Goal: Information Seeking & Learning: Learn about a topic

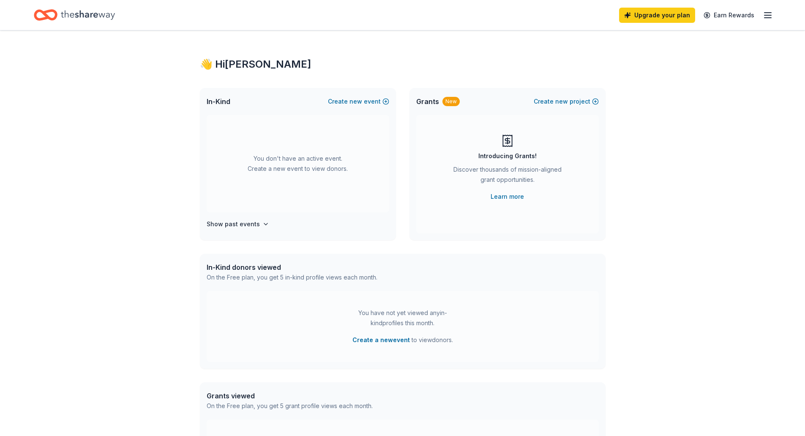
drag, startPoint x: 8, startPoint y: 0, endPoint x: 114, endPoint y: 158, distance: 190.2
click at [114, 158] on div "👋 Hi Robin In-Kind Create new event You don't have an active event. Create a ne…" at bounding box center [402, 277] width 805 height 494
click at [772, 15] on icon "button" at bounding box center [768, 15] width 10 height 10
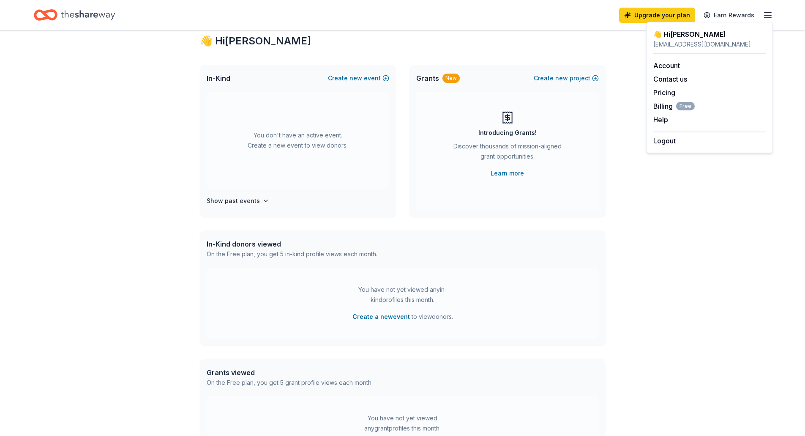
scroll to position [22, 0]
click at [665, 66] on link "Account" at bounding box center [666, 65] width 27 height 8
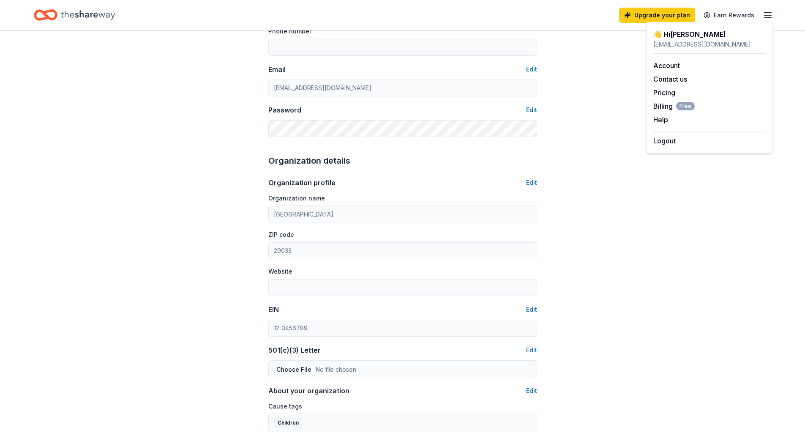
scroll to position [149, 0]
click at [530, 309] on button "Edit" at bounding box center [531, 309] width 11 height 10
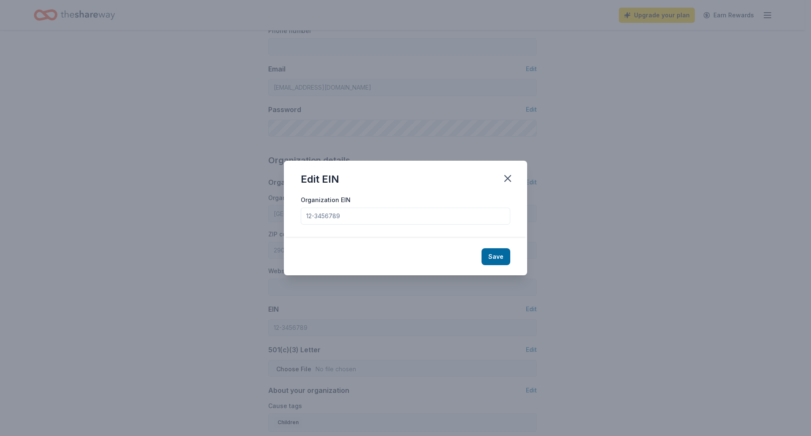
drag, startPoint x: 355, startPoint y: 218, endPoint x: 182, endPoint y: 227, distance: 173.0
click at [182, 227] on div "Edit EIN Organization EIN Save" at bounding box center [405, 218] width 811 height 436
type input "471301399"
click at [503, 258] on button "Save" at bounding box center [496, 256] width 29 height 17
type input "47-1301399"
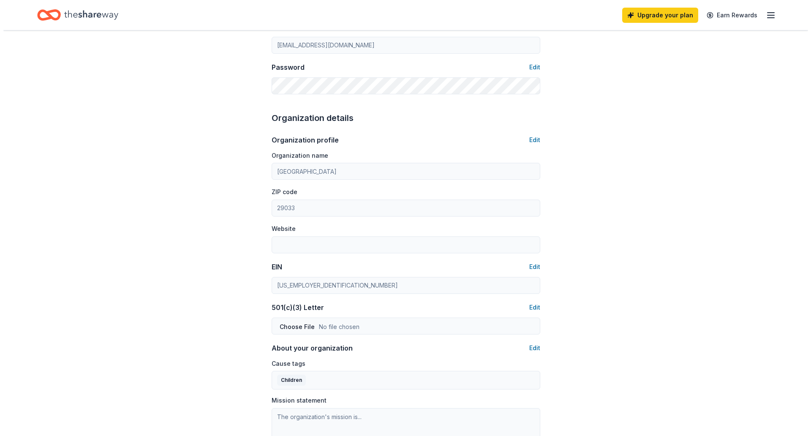
scroll to position [276, 0]
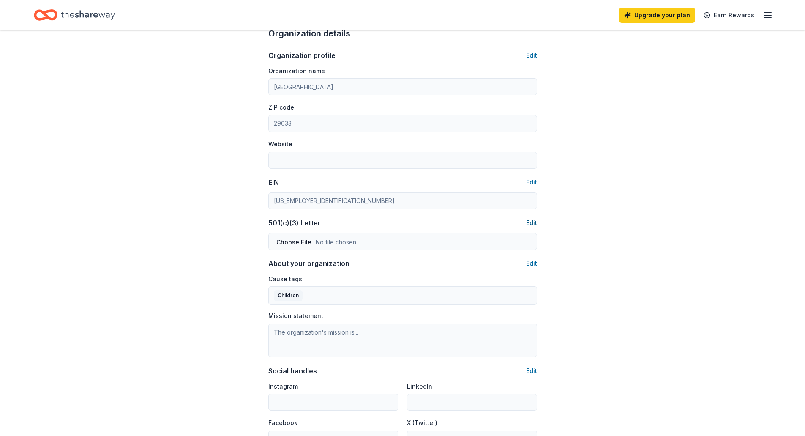
click at [532, 225] on button "Edit" at bounding box center [531, 223] width 11 height 10
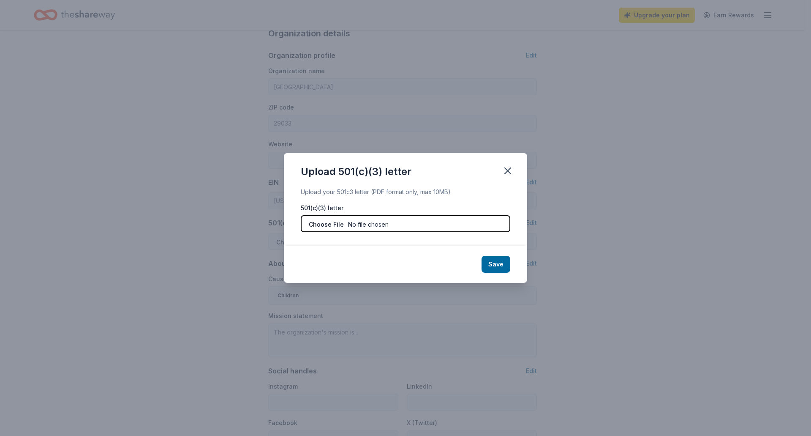
click at [380, 218] on input "file" at bounding box center [406, 223] width 210 height 17
type input "C:\fakepath\IYE CARE Determination Letter.pdf"
click at [503, 265] on button "Save" at bounding box center [496, 264] width 29 height 17
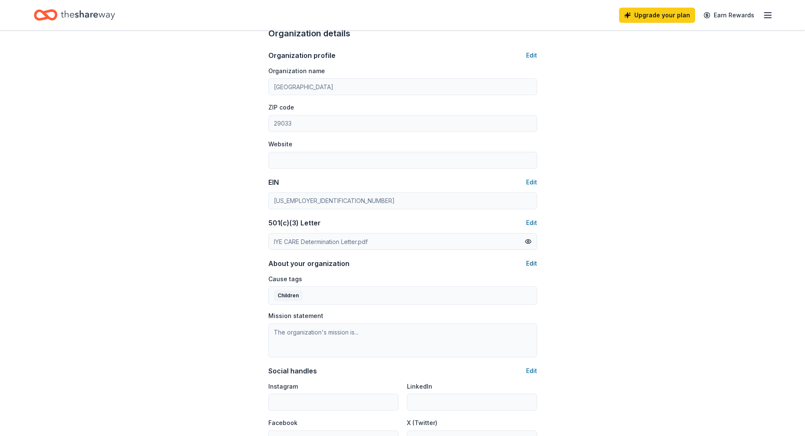
click at [529, 261] on button "Edit" at bounding box center [531, 263] width 11 height 10
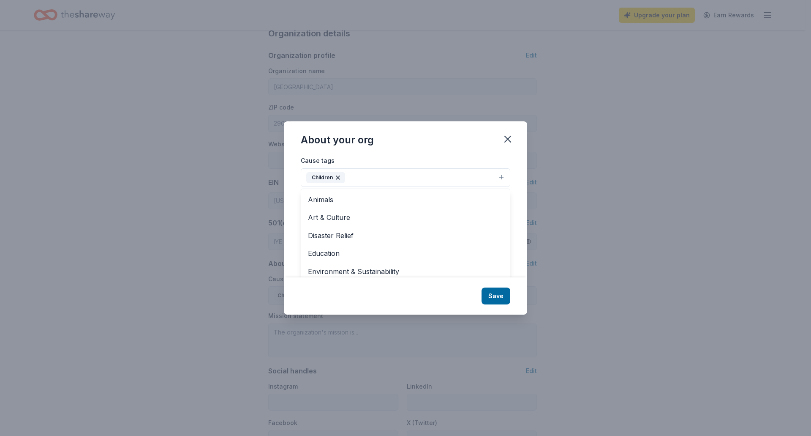
click at [501, 178] on button "Children" at bounding box center [406, 177] width 210 height 19
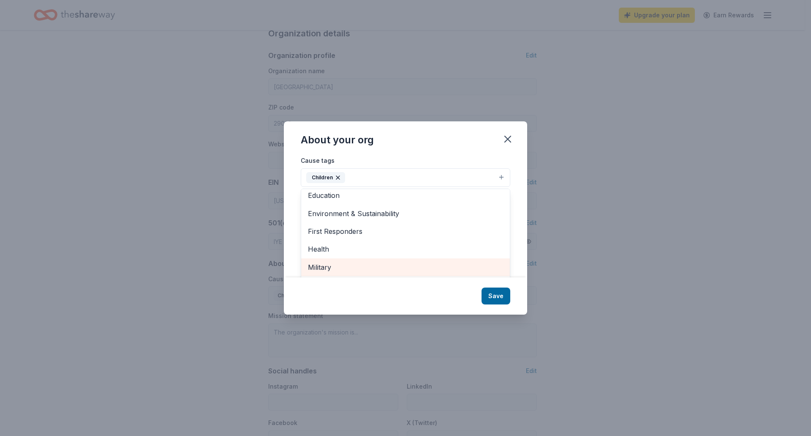
scroll to position [57, 0]
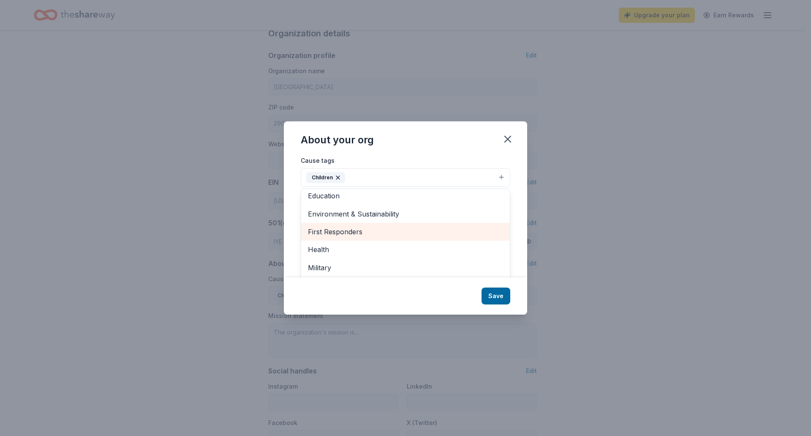
click at [379, 229] on span "First Responders" at bounding box center [405, 231] width 195 height 11
click at [496, 176] on button "Children First Responders" at bounding box center [406, 177] width 210 height 19
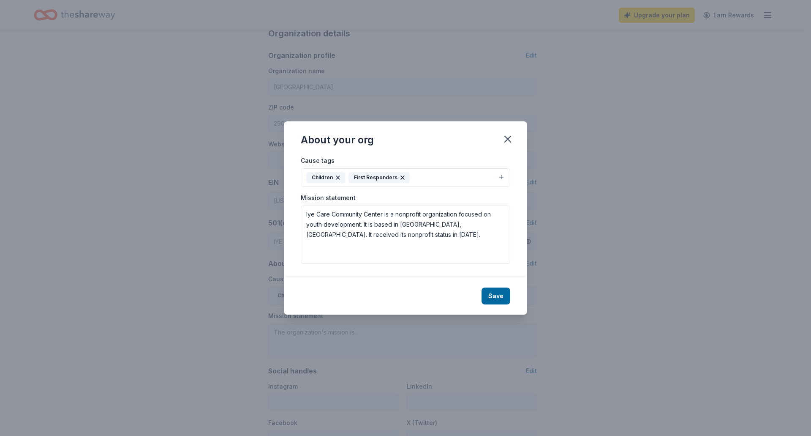
click at [502, 178] on button "Children First Responders" at bounding box center [406, 177] width 210 height 19
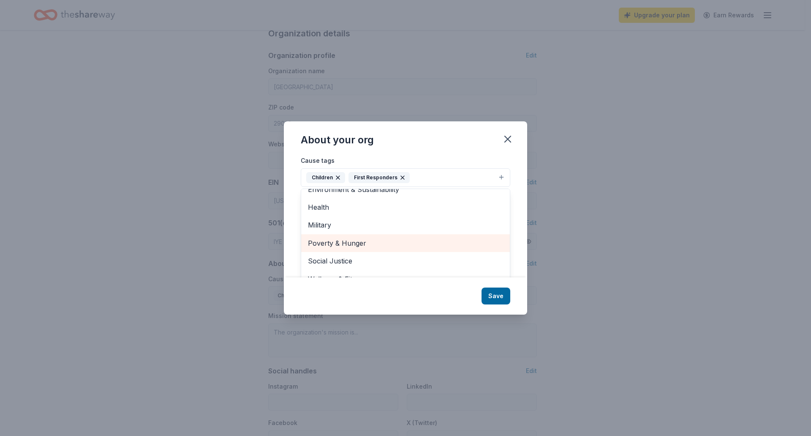
scroll to position [40, 0]
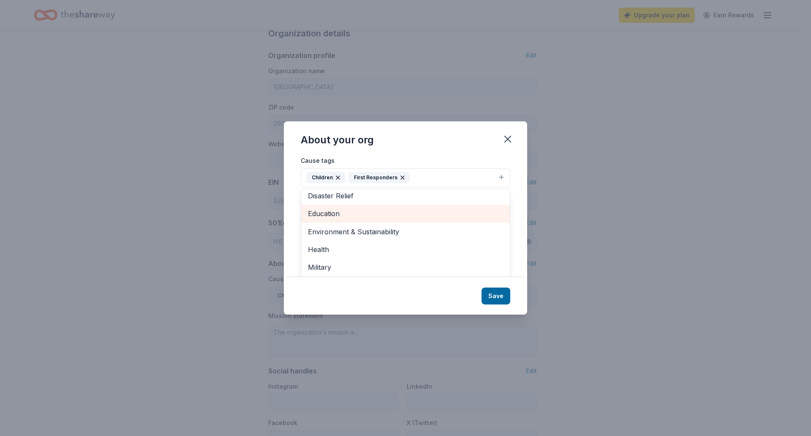
click at [395, 220] on div "Education" at bounding box center [405, 214] width 209 height 18
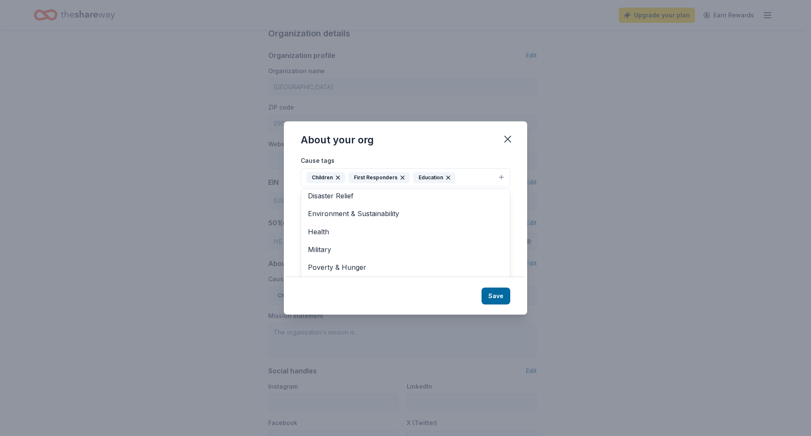
click at [494, 177] on button "Children First Responders Education" at bounding box center [406, 177] width 210 height 19
click at [504, 176] on button "Children First Responders Education" at bounding box center [406, 177] width 210 height 19
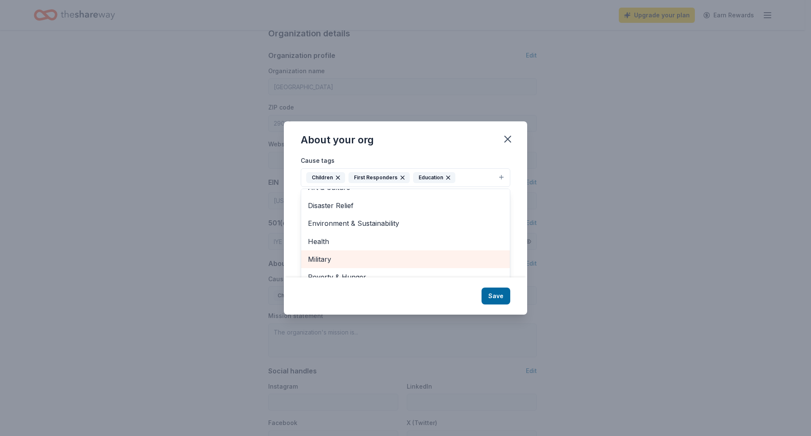
scroll to position [64, 0]
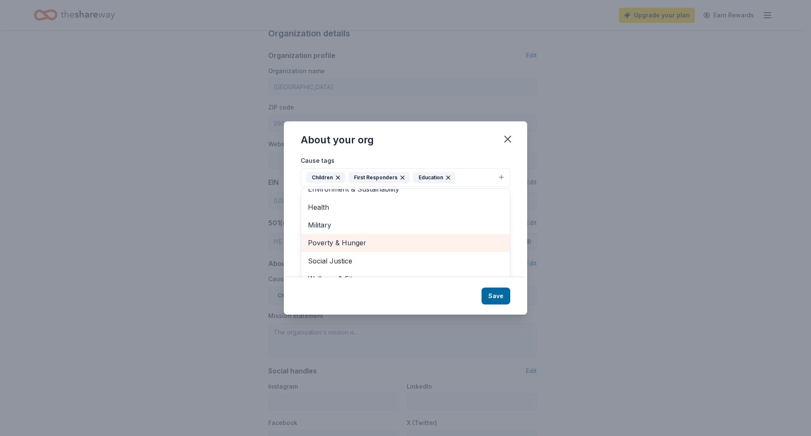
click at [402, 239] on span "Poverty & Hunger" at bounding box center [405, 242] width 195 height 11
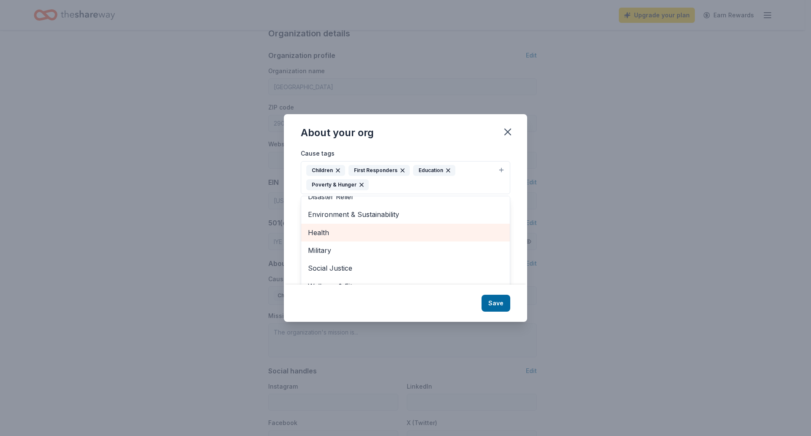
scroll to position [46, 0]
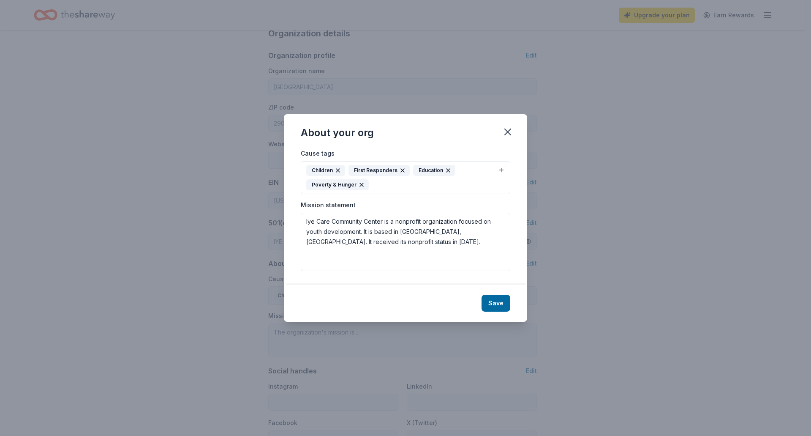
click at [498, 172] on button "Children First Responders Education Poverty & Hunger" at bounding box center [406, 177] width 210 height 33
click at [499, 172] on button "Children First Responders Education Poverty & Hunger" at bounding box center [406, 177] width 210 height 33
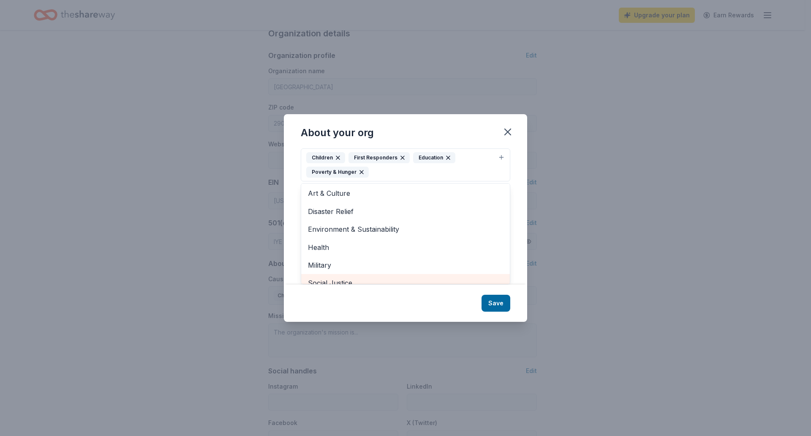
scroll to position [4, 0]
click at [379, 273] on div "Military" at bounding box center [405, 280] width 209 height 18
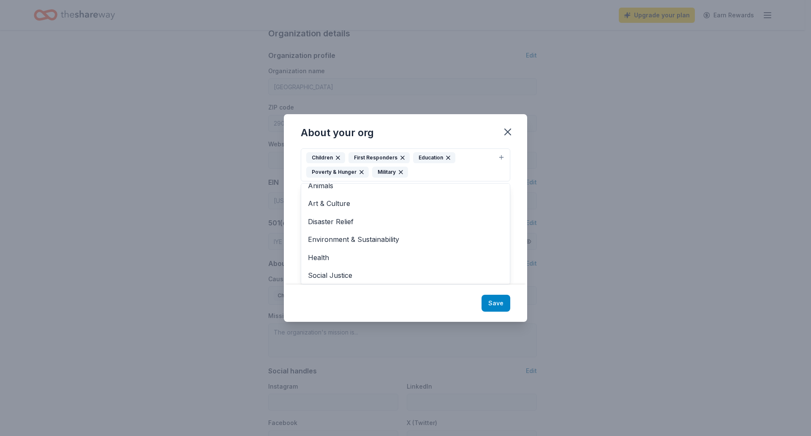
click at [499, 303] on div "About your org Cause tags Children First Responders Education Poverty & Hunger …" at bounding box center [405, 217] width 243 height 207
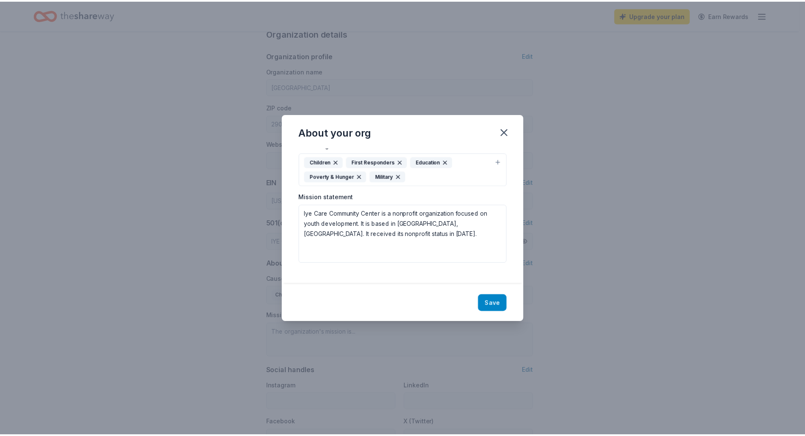
scroll to position [0, 0]
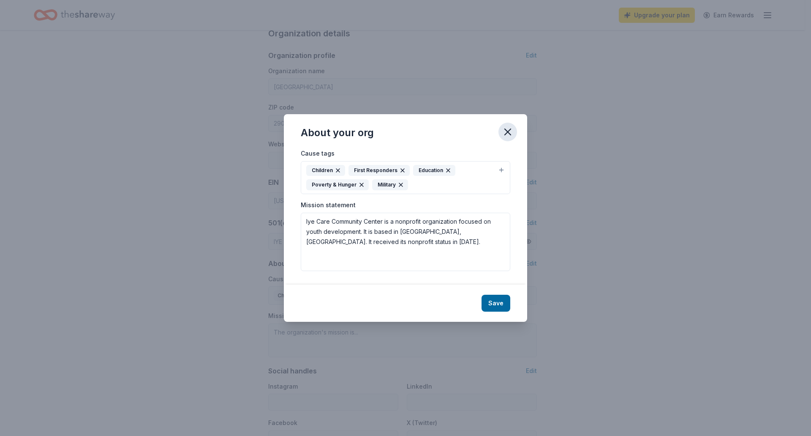
click at [512, 131] on icon "button" at bounding box center [508, 132] width 12 height 12
click at [492, 298] on button "Save" at bounding box center [496, 303] width 29 height 17
type textarea "Iye Care Community Center is a nonprofit organization focused on youth developm…"
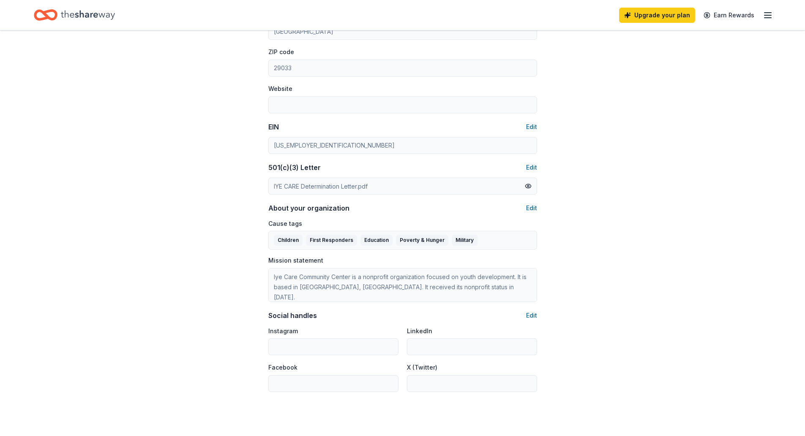
scroll to position [403, 0]
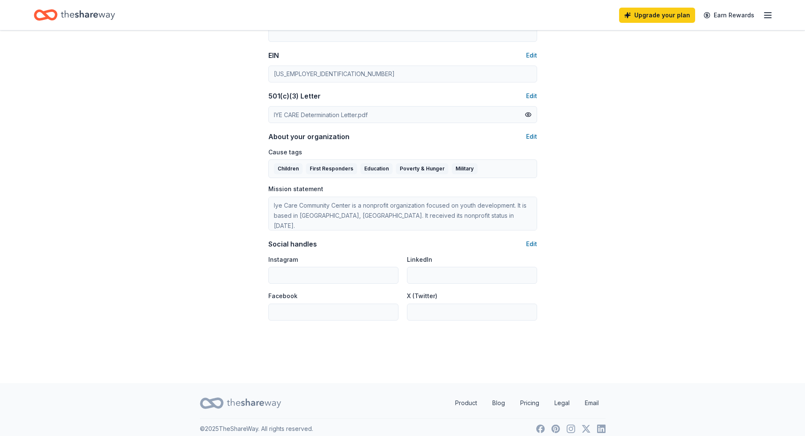
click at [538, 136] on div "Account About me Profile Edit First name Robin Last name Milton Role Executive …" at bounding box center [403, 5] width 296 height 755
click at [533, 138] on button "Edit" at bounding box center [531, 136] width 11 height 10
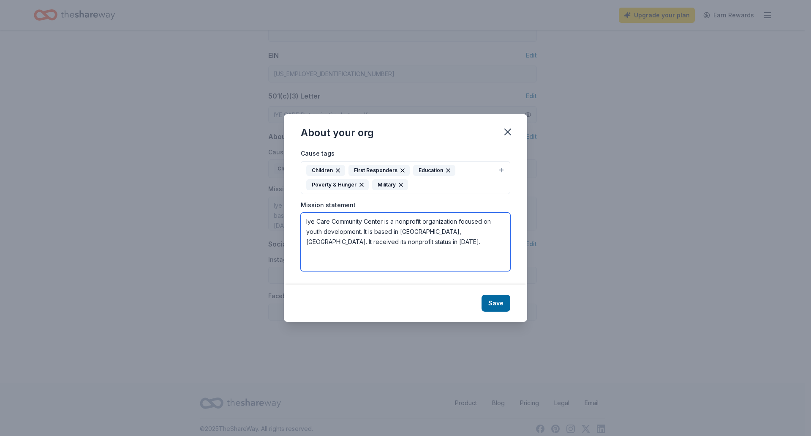
click at [363, 228] on textarea "Iye Care Community Center is a nonprofit organization focused on youth developm…" at bounding box center [406, 242] width 210 height 58
drag, startPoint x: 306, startPoint y: 245, endPoint x: 315, endPoint y: 248, distance: 9.6
click at [306, 245] on textarea "Iye Care Community Center is a nonprofit organization focused on youth developm…" at bounding box center [406, 242] width 210 height 58
click at [398, 244] on textarea "Iye Care Community Center is a nonprofit organization focused on youth developm…" at bounding box center [406, 242] width 210 height 58
type textarea "Iye Care Community Center is a nonprofit organization focused on youth developm…"
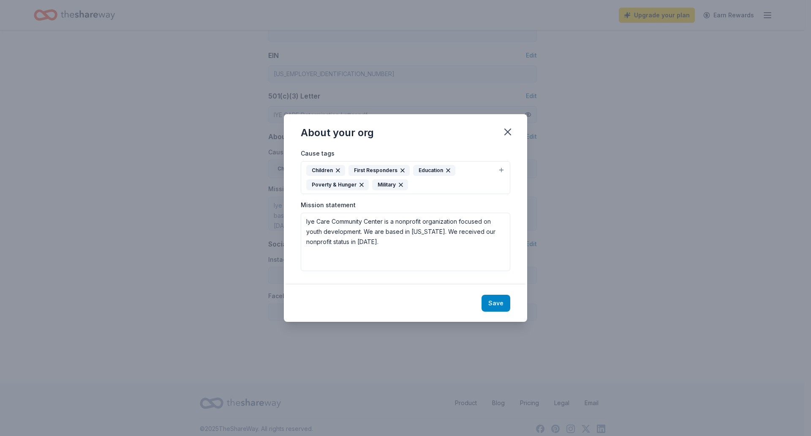
click at [497, 305] on button "Save" at bounding box center [496, 303] width 29 height 17
type textarea "Iye Care Community Center is a nonprofit organization focused on youth developm…"
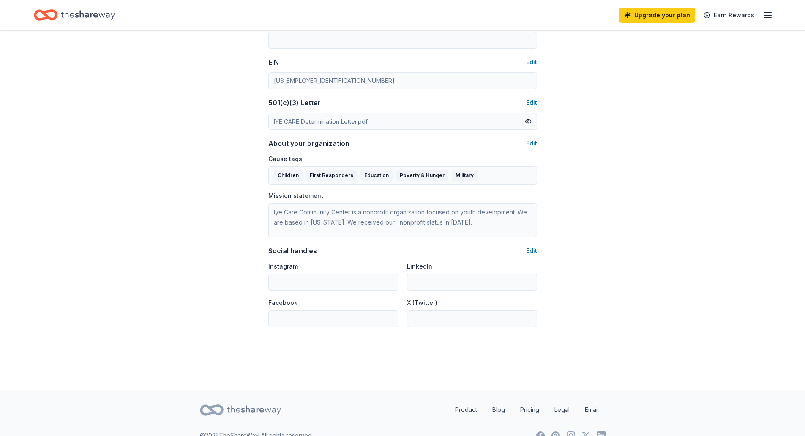
scroll to position [411, 0]
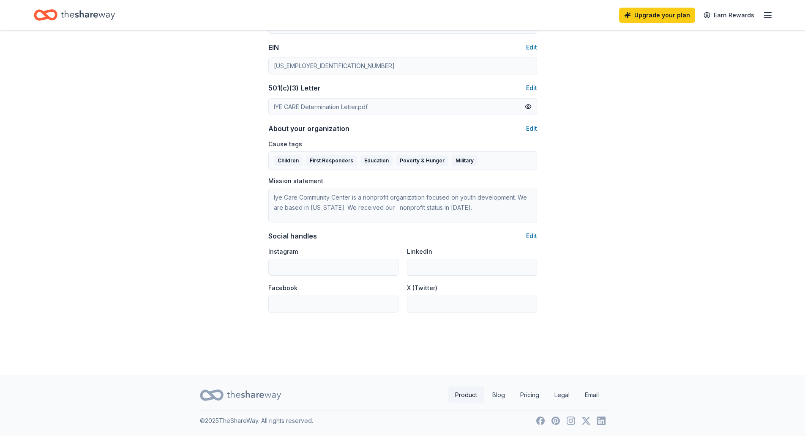
click at [468, 392] on link "Product" at bounding box center [465, 394] width 35 height 17
click at [767, 16] on icon "button" at bounding box center [768, 15] width 10 height 10
click at [663, 105] on span "Billing Free" at bounding box center [673, 106] width 41 height 10
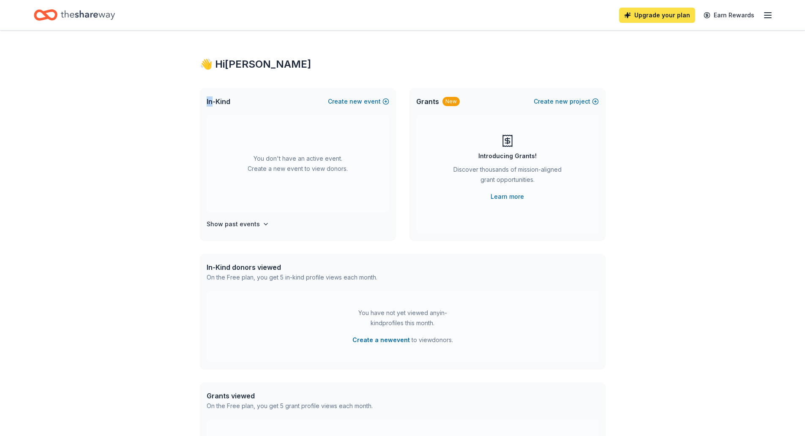
click at [653, 16] on link "Upgrade your plan" at bounding box center [657, 15] width 76 height 15
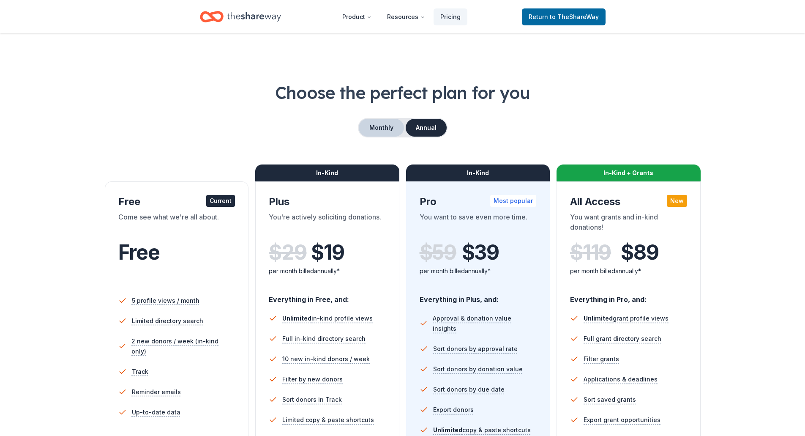
click at [390, 129] on button "Monthly" at bounding box center [381, 128] width 45 height 18
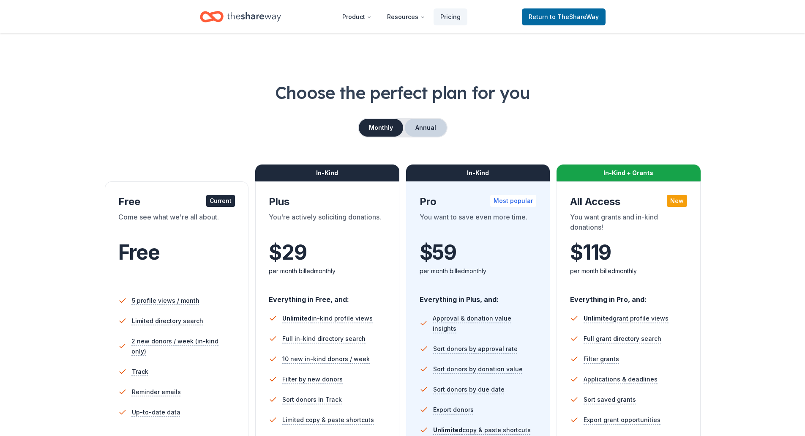
click at [427, 125] on button "Annual" at bounding box center [426, 128] width 42 height 18
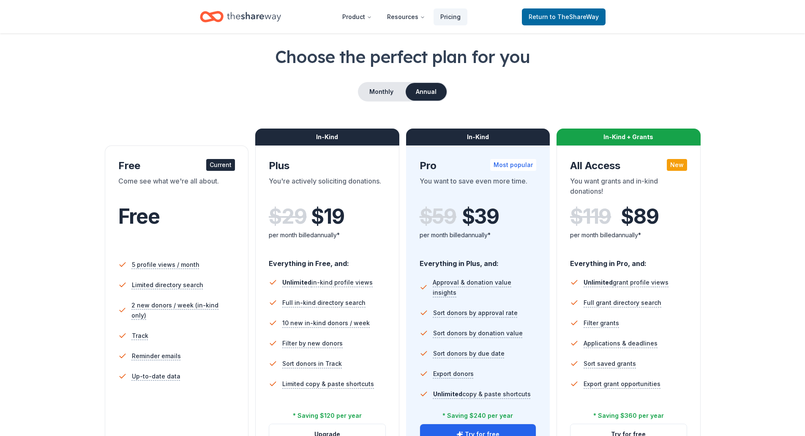
scroll to position [85, 0]
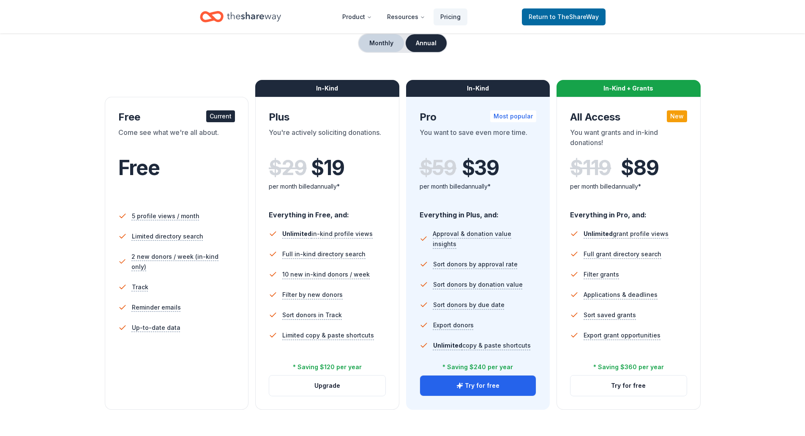
click at [392, 45] on button "Monthly" at bounding box center [381, 43] width 45 height 18
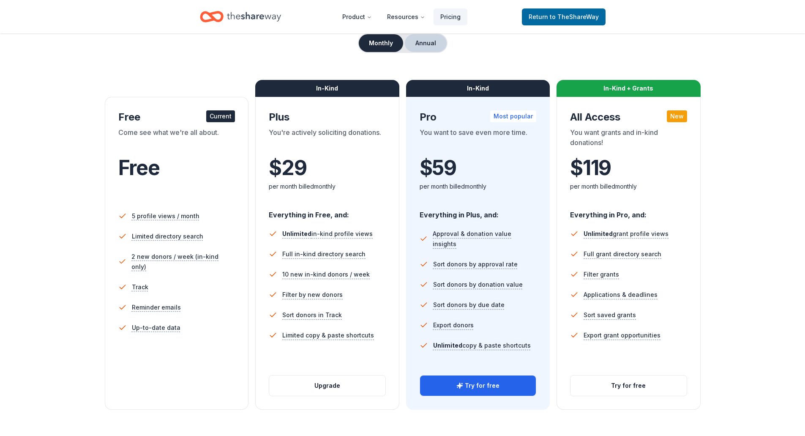
click at [428, 39] on button "Annual" at bounding box center [426, 43] width 42 height 18
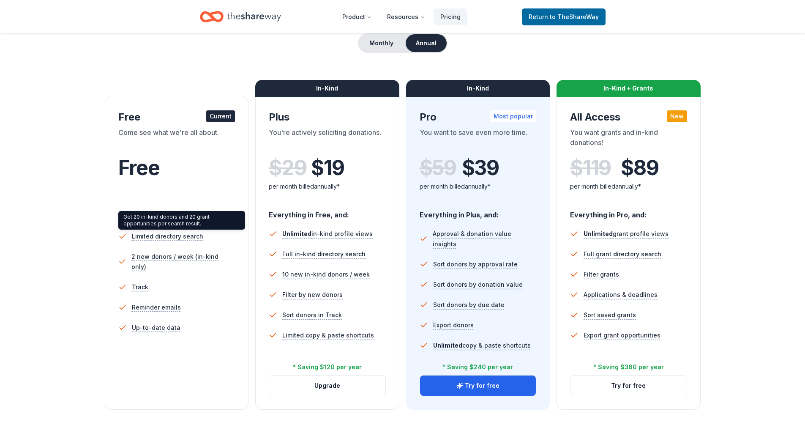
click at [177, 218] on div "Get 20 in-kind donors and 20 grant opportunities per search result. Get 20 in-k…" at bounding box center [181, 220] width 127 height 19
click at [164, 237] on span "Limited directory search" at bounding box center [167, 236] width 75 height 11
click at [164, 236] on span "Limited directory search" at bounding box center [167, 236] width 75 height 11
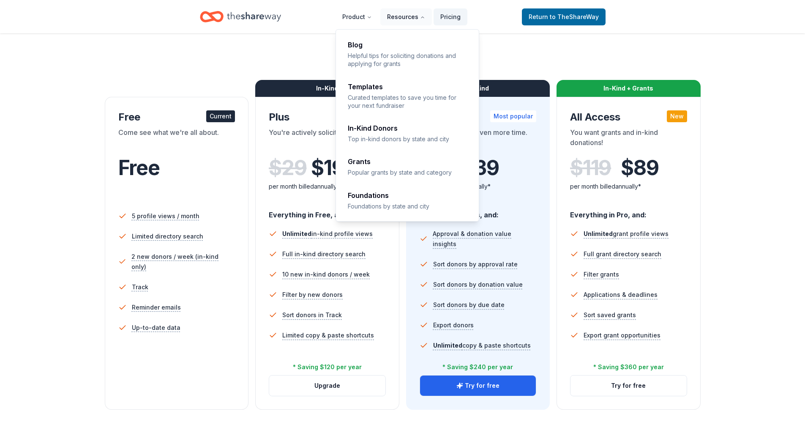
click at [396, 15] on button "Resources" at bounding box center [406, 16] width 52 height 17
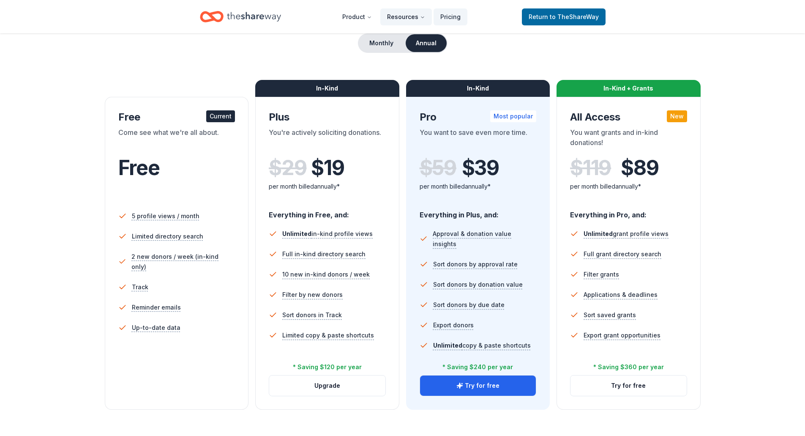
click at [398, 17] on button "Resources" at bounding box center [406, 16] width 52 height 17
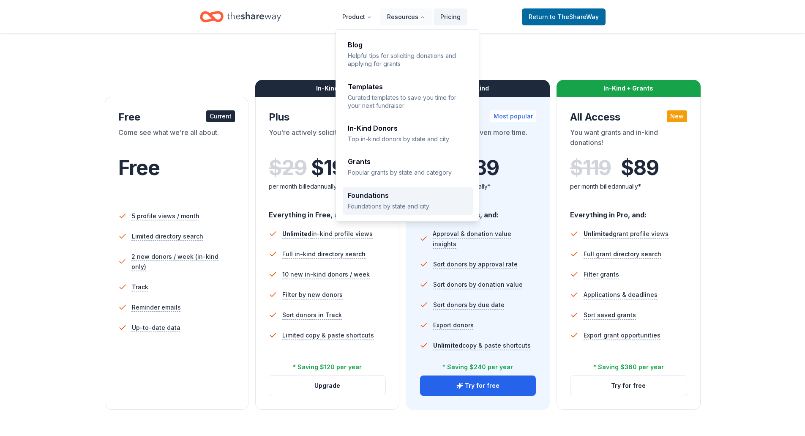
click at [369, 200] on div "Foundations Foundations by state and city" at bounding box center [408, 201] width 120 height 18
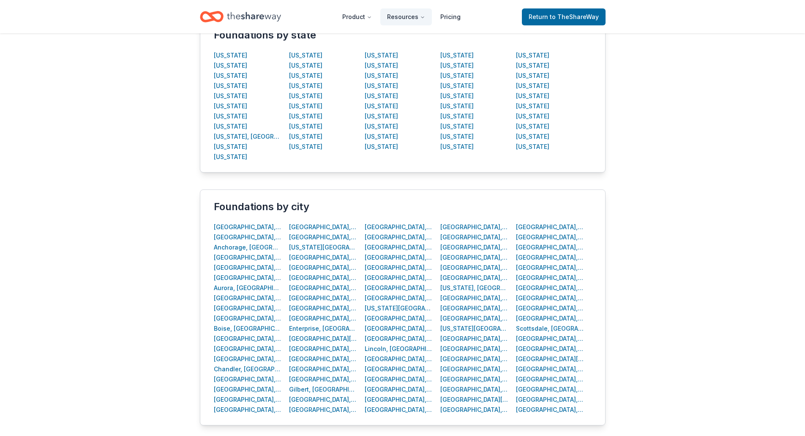
scroll to position [127, 0]
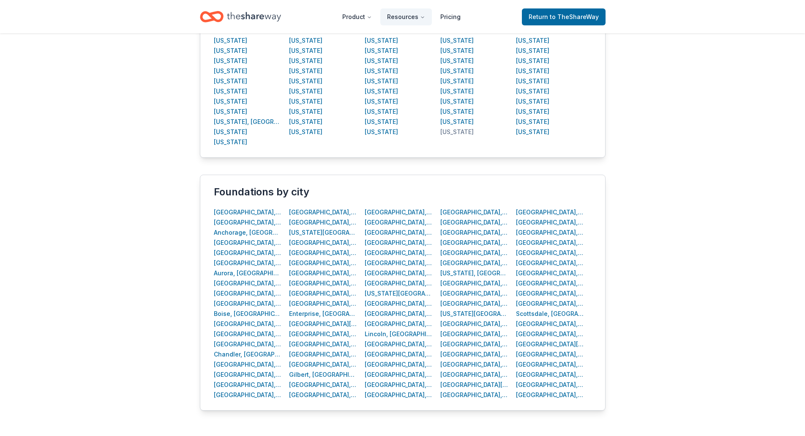
click at [457, 132] on div "[US_STATE]" at bounding box center [456, 132] width 33 height 10
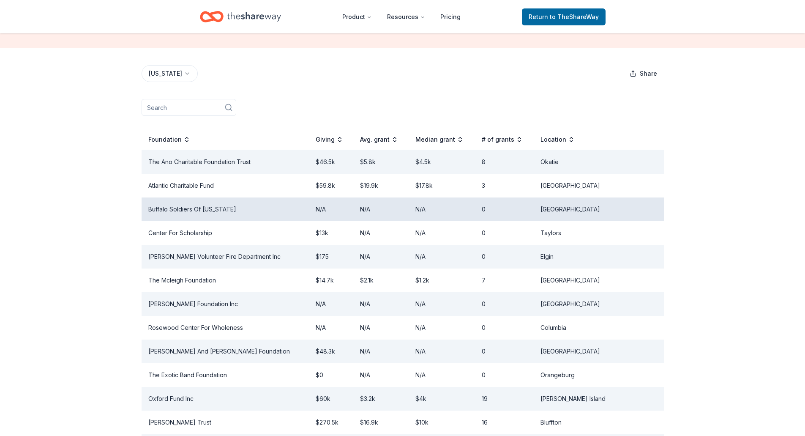
scroll to position [127, 0]
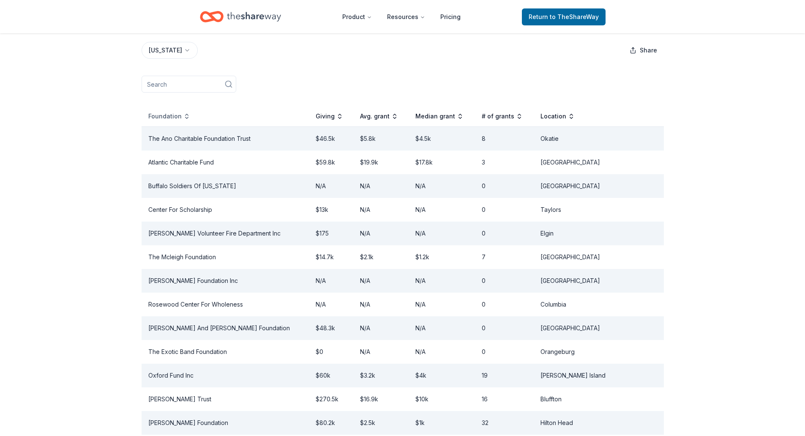
click at [176, 121] on div "Foundation" at bounding box center [169, 116] width 42 height 10
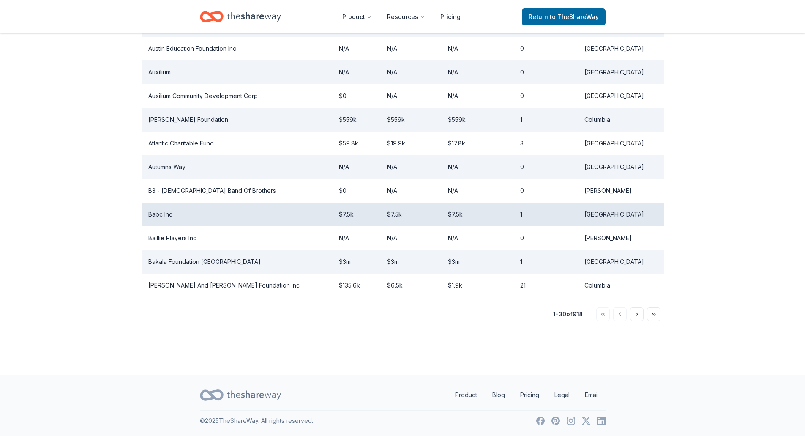
scroll to position [696, 0]
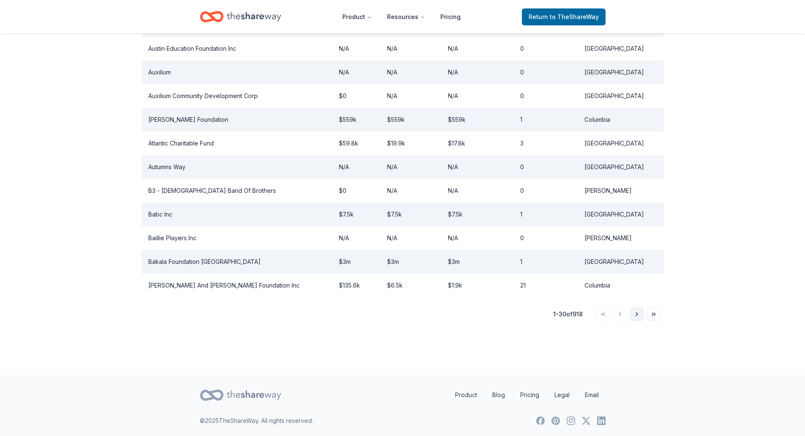
click at [637, 307] on button "Go to next page" at bounding box center [637, 314] width 14 height 14
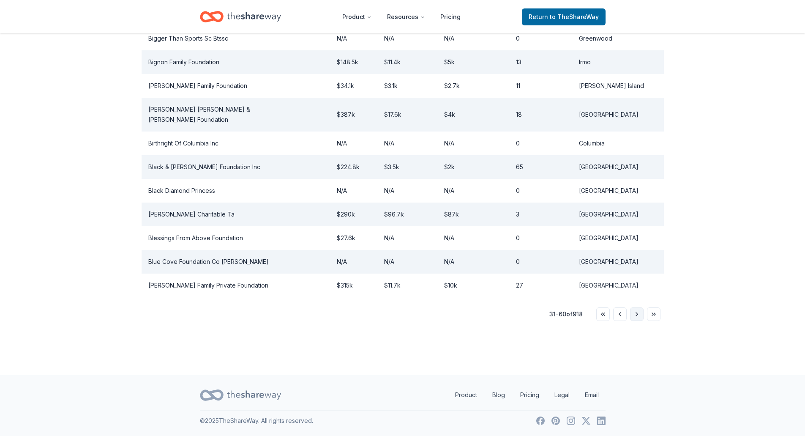
click at [638, 307] on button "Go to next page" at bounding box center [637, 314] width 14 height 14
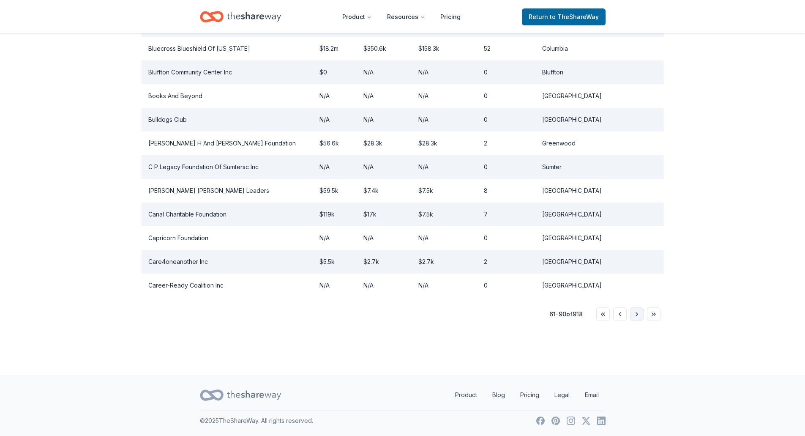
click at [638, 307] on button "Go to next page" at bounding box center [637, 314] width 14 height 14
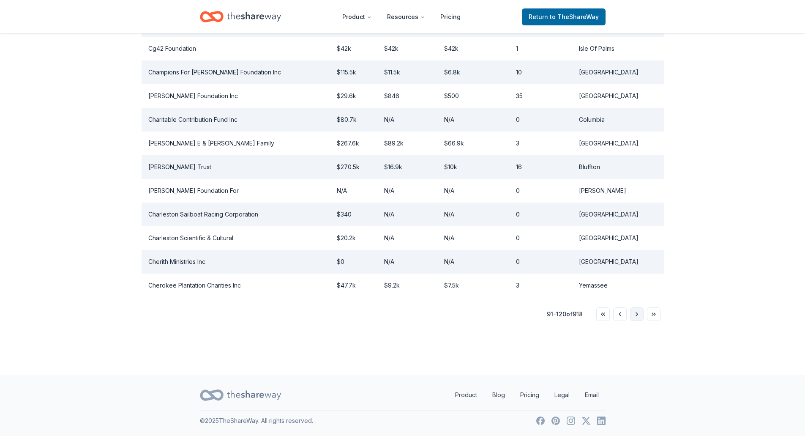
click at [638, 307] on button "Go to next page" at bounding box center [637, 314] width 14 height 14
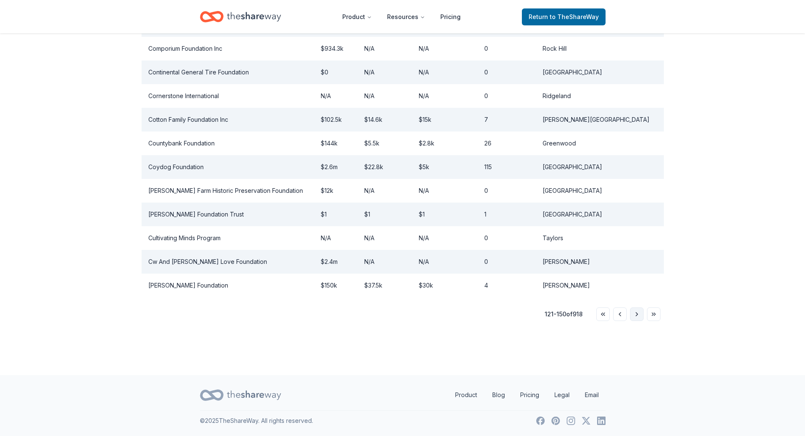
click at [638, 318] on button "Go to next page" at bounding box center [637, 314] width 14 height 14
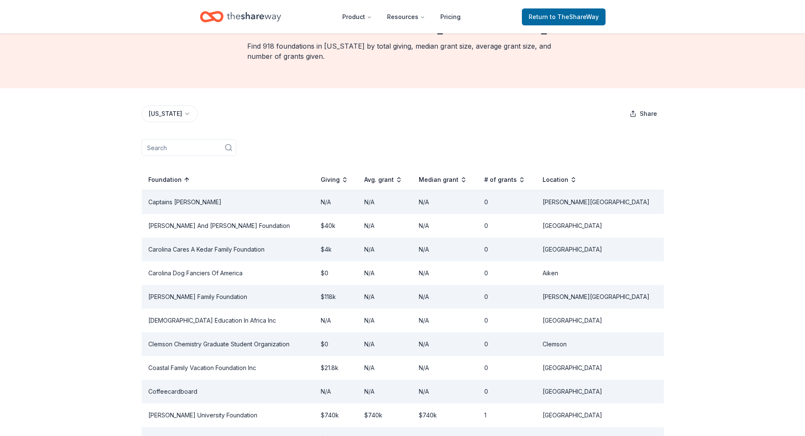
scroll to position [0, 0]
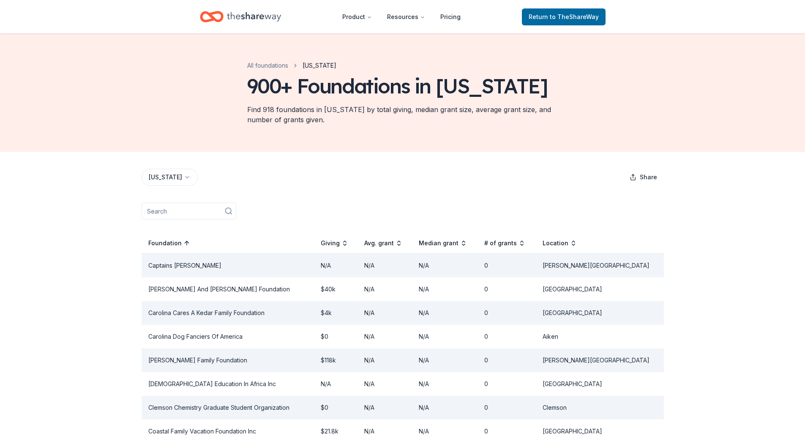
drag, startPoint x: 164, startPoint y: 232, endPoint x: 169, endPoint y: 233, distance: 4.9
click at [166, 219] on input at bounding box center [189, 210] width 95 height 17
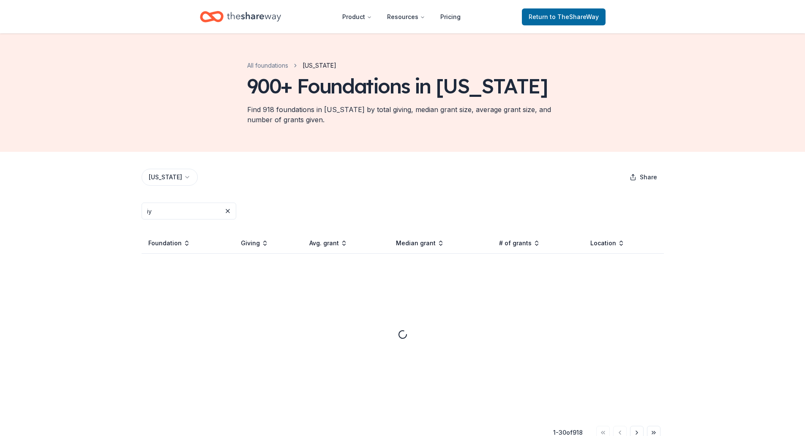
type input "iye"
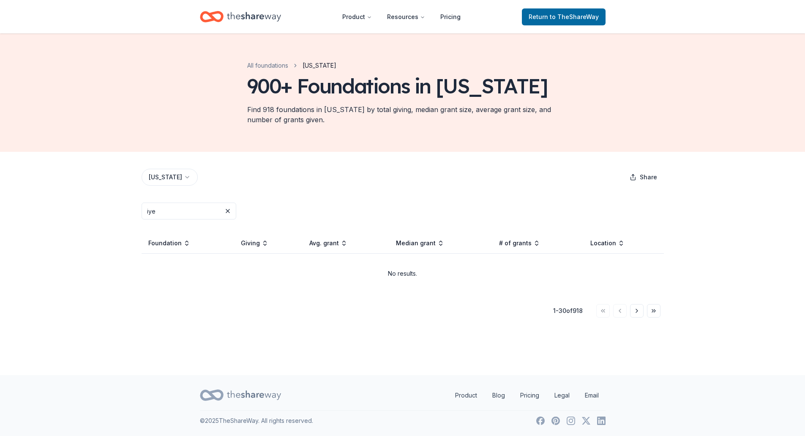
scroll to position [127, 0]
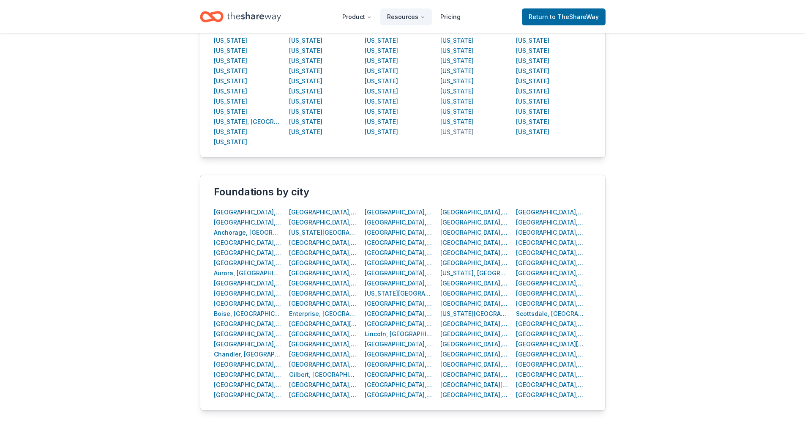
click at [472, 131] on div "[US_STATE]" at bounding box center [456, 132] width 33 height 10
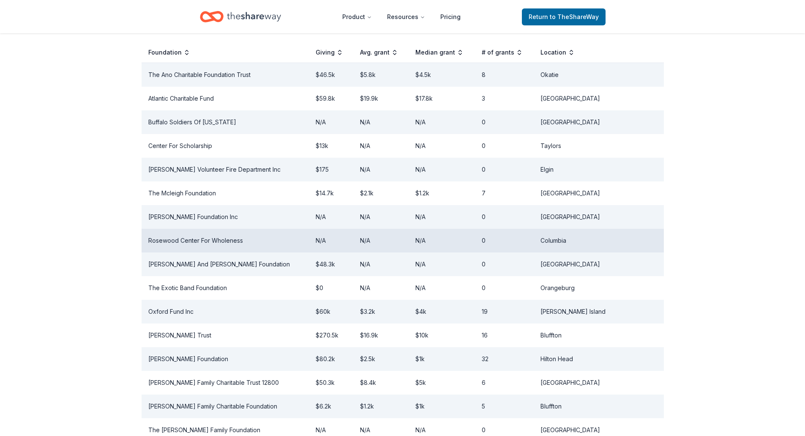
scroll to position [190, 0]
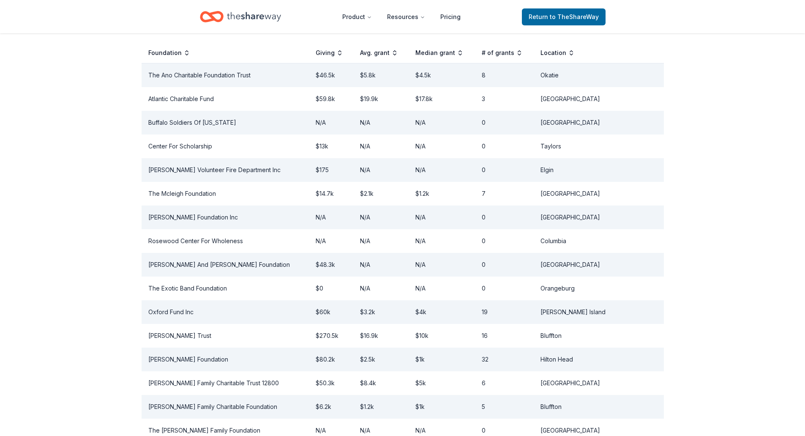
click at [575, 58] on div "Location" at bounding box center [557, 53] width 34 height 10
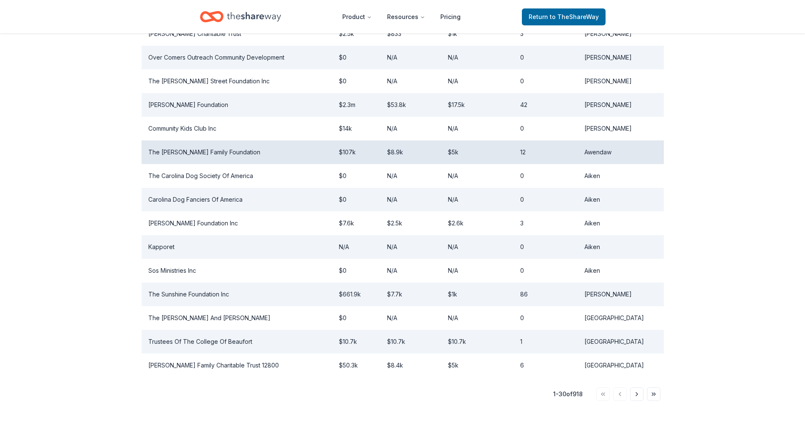
scroll to position [696, 0]
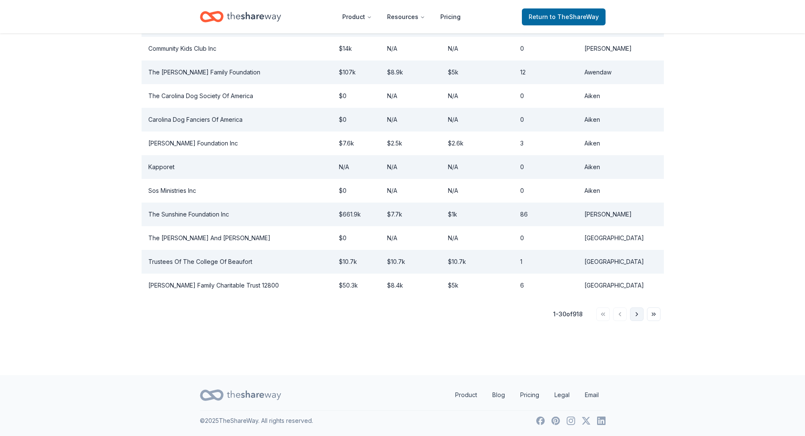
click at [639, 307] on button "Go to next page" at bounding box center [637, 314] width 14 height 14
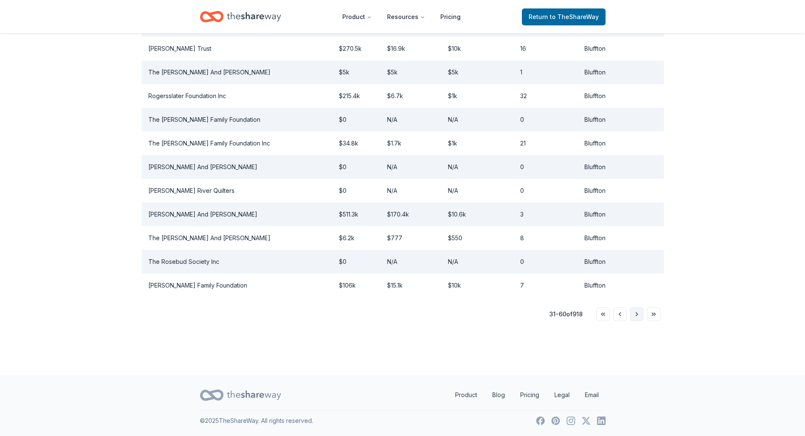
click at [636, 308] on button "Go to next page" at bounding box center [637, 314] width 14 height 14
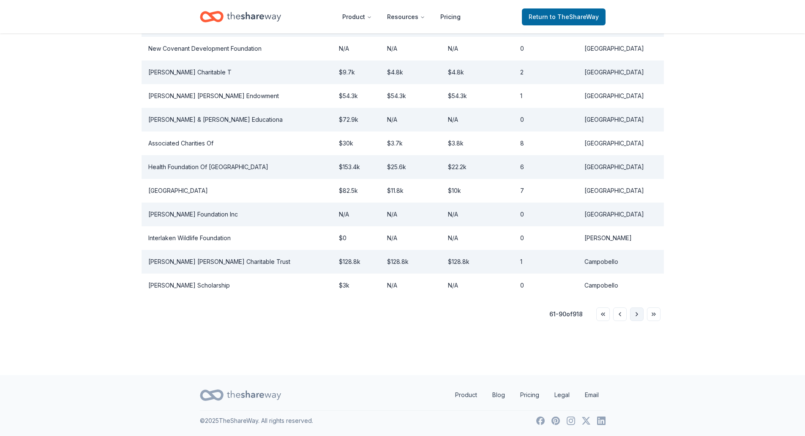
click at [638, 308] on button "Go to next page" at bounding box center [637, 314] width 14 height 14
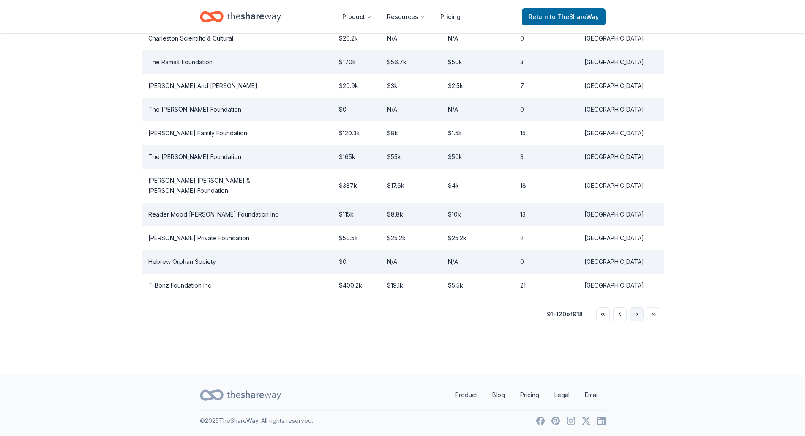
click at [636, 310] on button "Go to next page" at bounding box center [637, 314] width 14 height 14
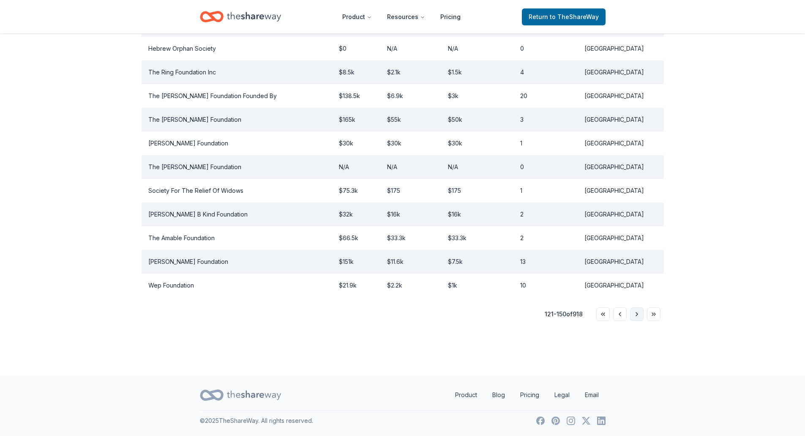
click at [638, 308] on button "Go to next page" at bounding box center [637, 314] width 14 height 14
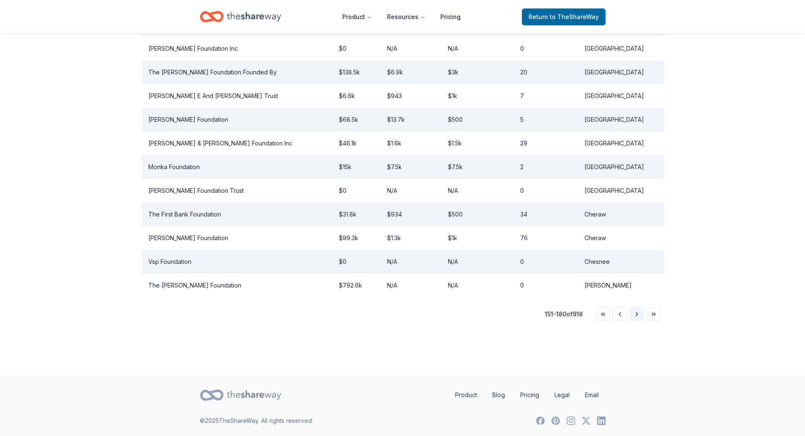
click at [638, 308] on button "Go to next page" at bounding box center [637, 314] width 14 height 14
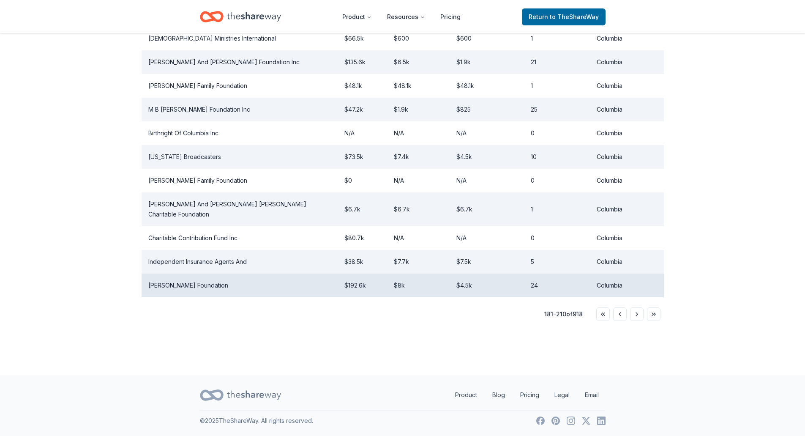
click at [183, 279] on td "[PERSON_NAME] Foundation" at bounding box center [240, 285] width 196 height 24
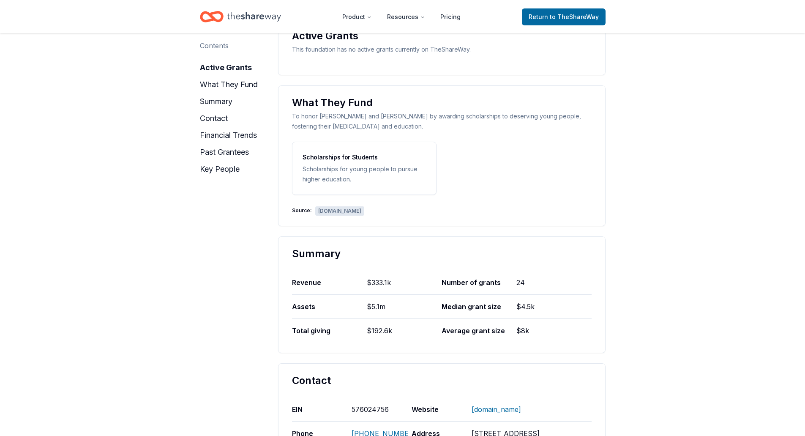
scroll to position [42, 0]
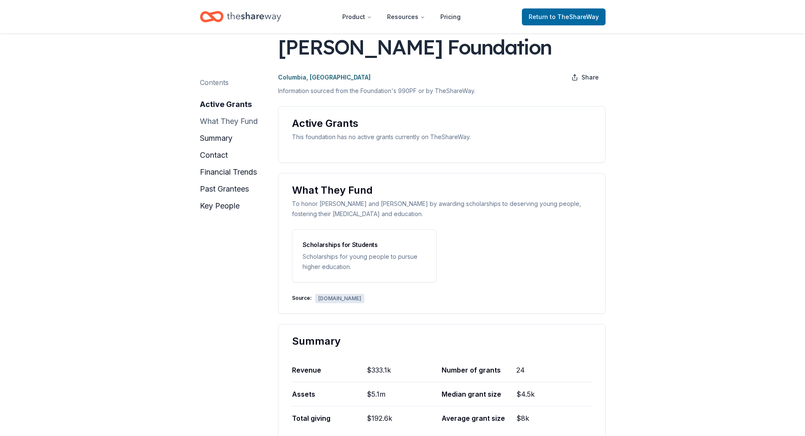
click at [241, 122] on button "what they fund" at bounding box center [229, 122] width 58 height 14
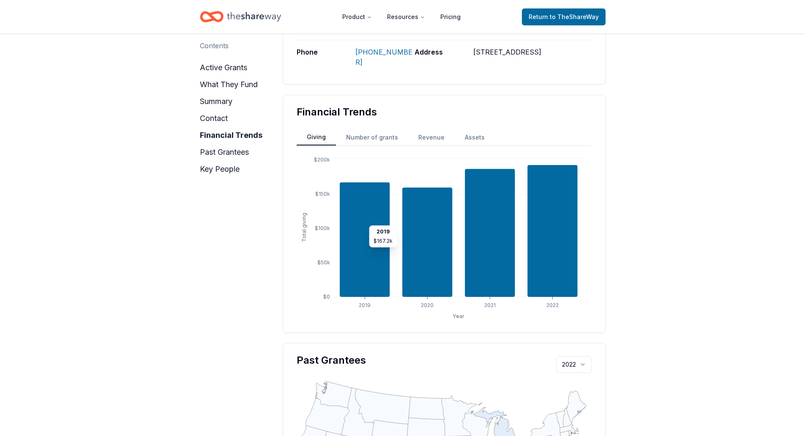
scroll to position [680, 0]
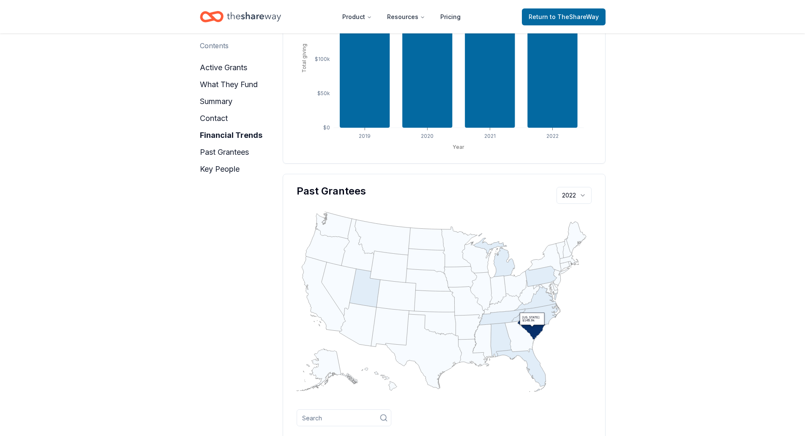
click at [530, 330] on icon "geo" at bounding box center [532, 328] width 28 height 21
click at [223, 99] on button "summary" at bounding box center [216, 102] width 33 height 14
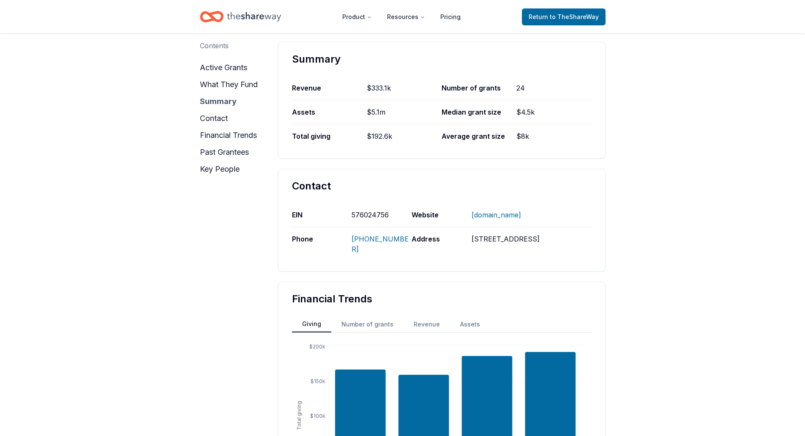
scroll to position [324, 0]
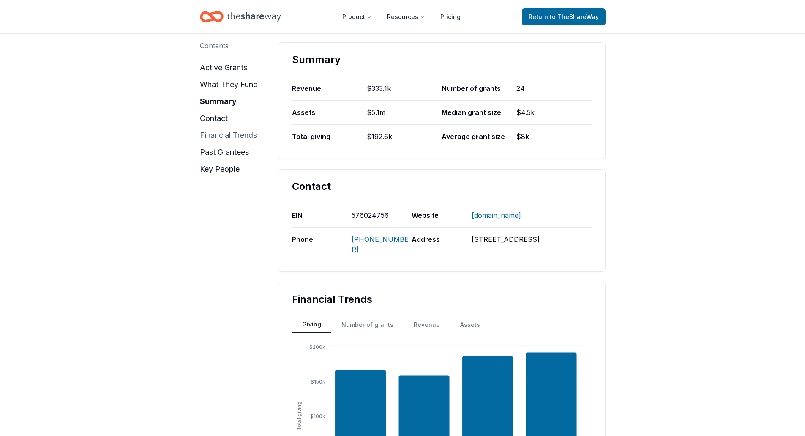
click at [213, 134] on button "financial trends" at bounding box center [228, 135] width 57 height 14
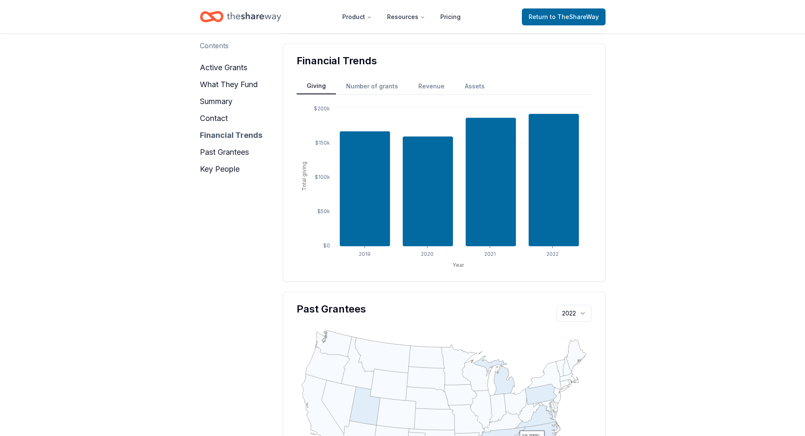
scroll to position [563, 0]
